Goal: Answer question/provide support: Answer question/provide support

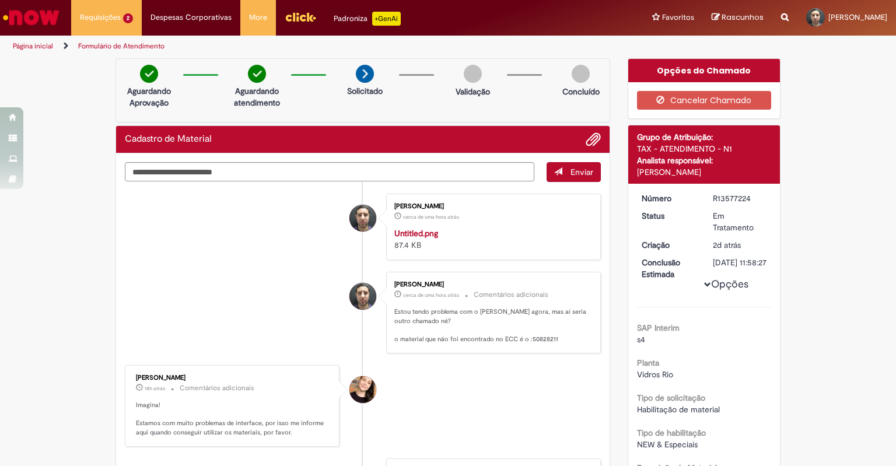
scroll to position [71, 0]
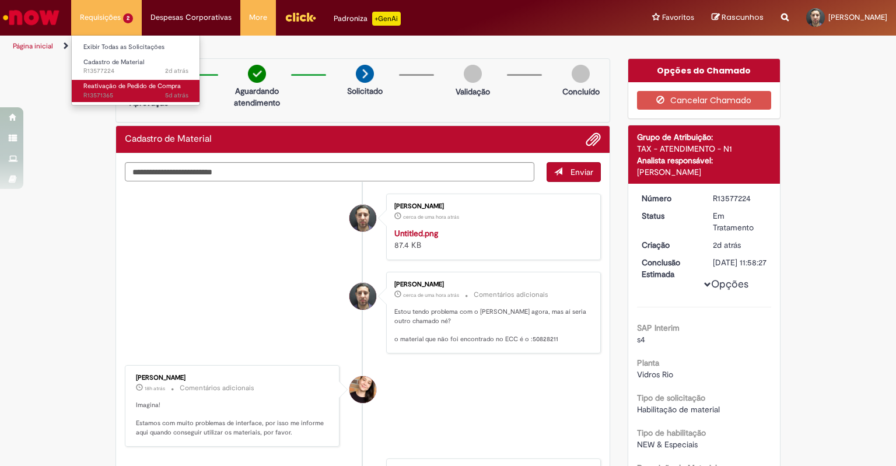
click at [124, 95] on span "5d atrás 5 dias atrás R13571365" at bounding box center [135, 95] width 105 height 9
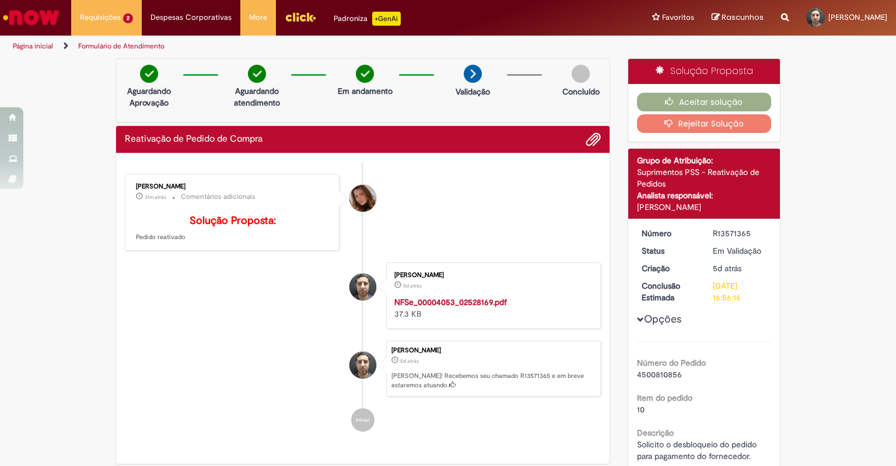
click at [551, 222] on li "Gabriela Marchetti Ribessi 31m atrás 31 minutos atrás Comentários adicionais So…" at bounding box center [363, 213] width 476 height 78
click at [714, 101] on button "Aceitar solução" at bounding box center [704, 102] width 135 height 19
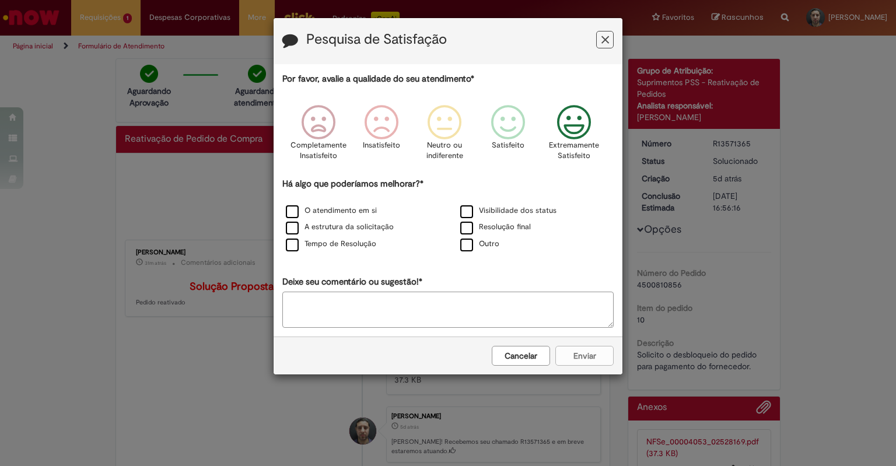
click at [582, 115] on icon "Feedback" at bounding box center [574, 122] width 44 height 35
click at [351, 212] on label "O atendimento em si" at bounding box center [331, 210] width 91 height 11
click at [572, 349] on button "Enviar" at bounding box center [584, 356] width 58 height 20
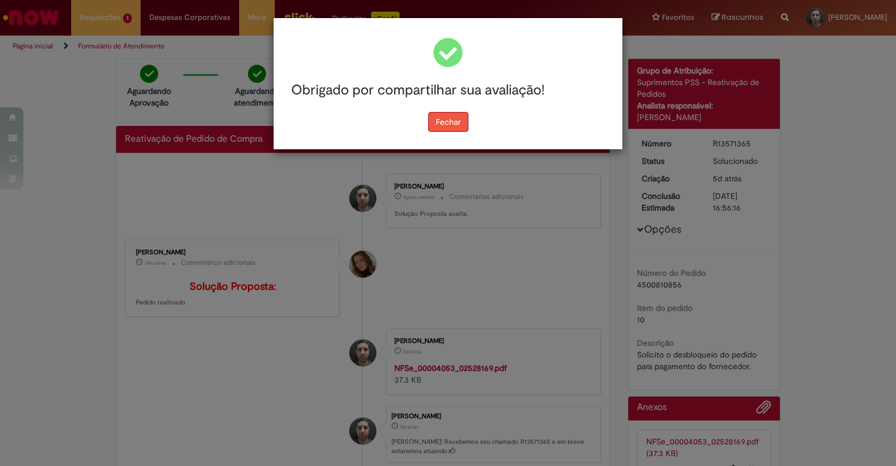
click at [452, 120] on button "Fechar" at bounding box center [448, 122] width 40 height 20
